Goal: Task Accomplishment & Management: Complete application form

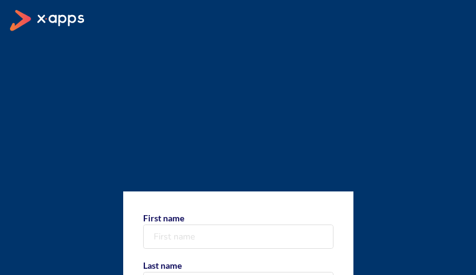
type input "hzPPcYifUbAFEDEj"
type input "iNwSwPAKkHRyz"
type input "9391179936"
select select "PR"
type input "+1 939 117 9936"
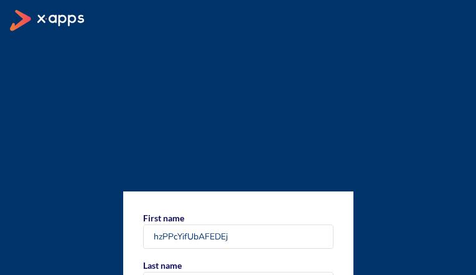
type input "[EMAIL_ADDRESS][DOMAIN_NAME]"
select select "AF"
type input "LvRmZaDoWyka"
type input "ZZaiQkiH"
type input "6475600252"
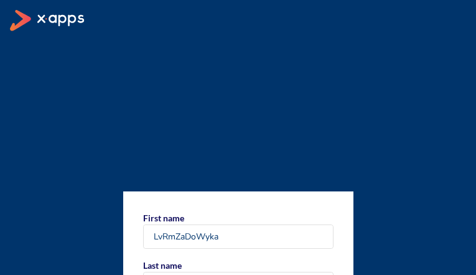
select select "CA"
type input "+1 647 560 0252"
type input "[EMAIL_ADDRESS][DOMAIN_NAME]"
select select "AF"
type input "CELzNHuTybgz"
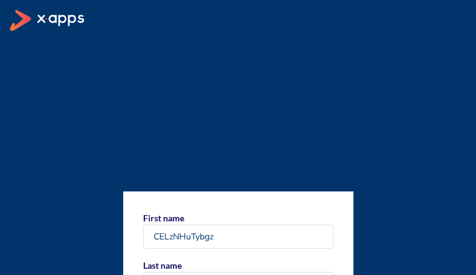
type input "MRHrXOyr"
type input "9392974646"
select select "PR"
type input "+1 939 297 4646"
type input "[EMAIL_ADDRESS][DOMAIN_NAME]"
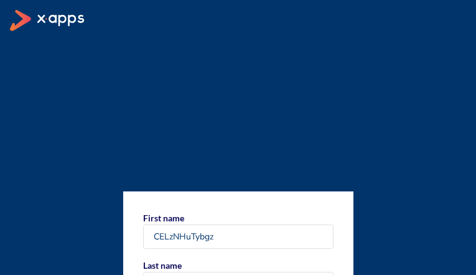
select select "AF"
